Goal: Transaction & Acquisition: Purchase product/service

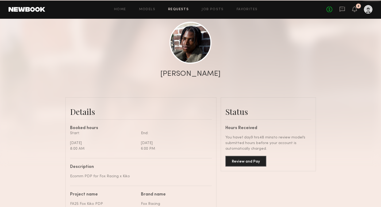
scroll to position [56, 0]
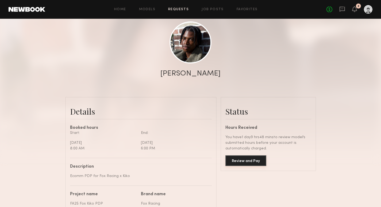
click at [248, 159] on button "Review and Pay" at bounding box center [246, 160] width 41 height 11
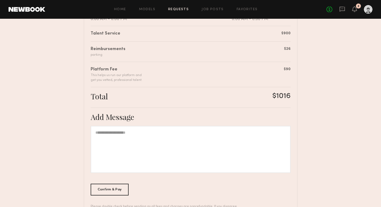
scroll to position [155, 0]
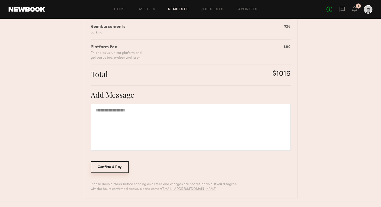
click at [117, 165] on div "Confirm & Pay" at bounding box center [110, 167] width 38 height 12
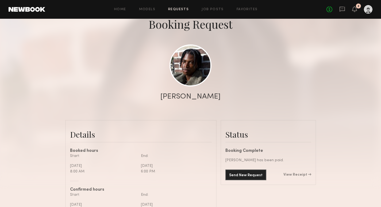
scroll to position [34, 0]
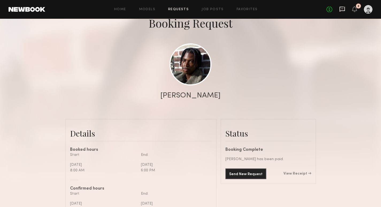
click at [342, 11] on icon at bounding box center [342, 9] width 6 height 6
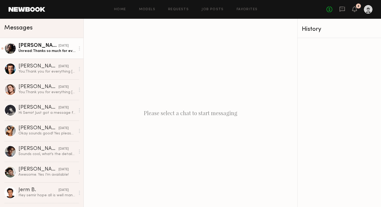
click at [49, 52] on div "Unread: Thanks so much for everything." at bounding box center [46, 50] width 57 height 5
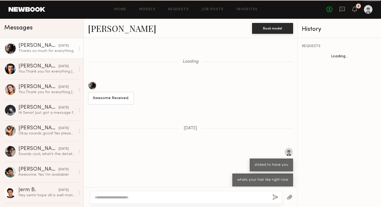
scroll to position [407, 0]
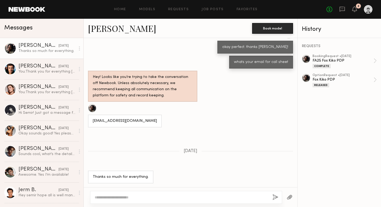
click at [153, 197] on textarea at bounding box center [182, 196] width 174 height 5
type textarea "**********"
click at [277, 197] on button "button" at bounding box center [276, 197] width 6 height 7
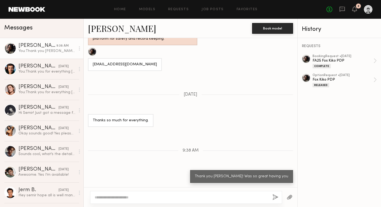
scroll to position [609, 0]
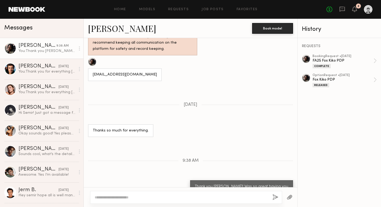
click at [357, 8] on div "2" at bounding box center [358, 5] width 5 height 5
